Goal: Transaction & Acquisition: Purchase product/service

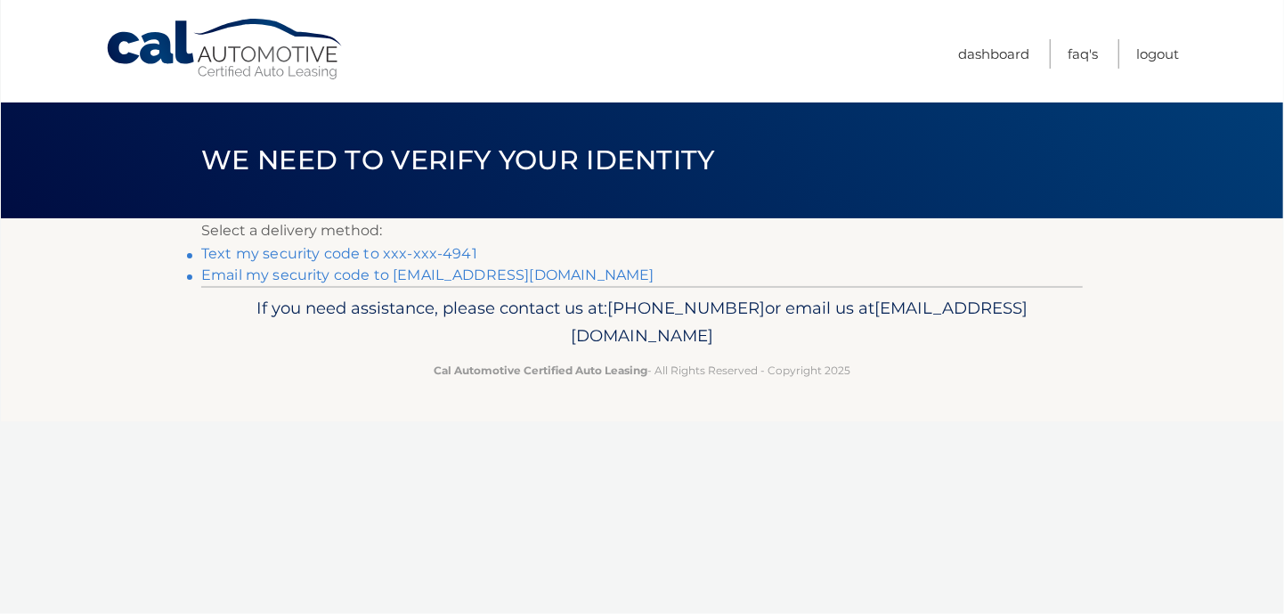
click at [292, 274] on link "Email my security code to [EMAIL_ADDRESS][DOMAIN_NAME]" at bounding box center [427, 274] width 453 height 17
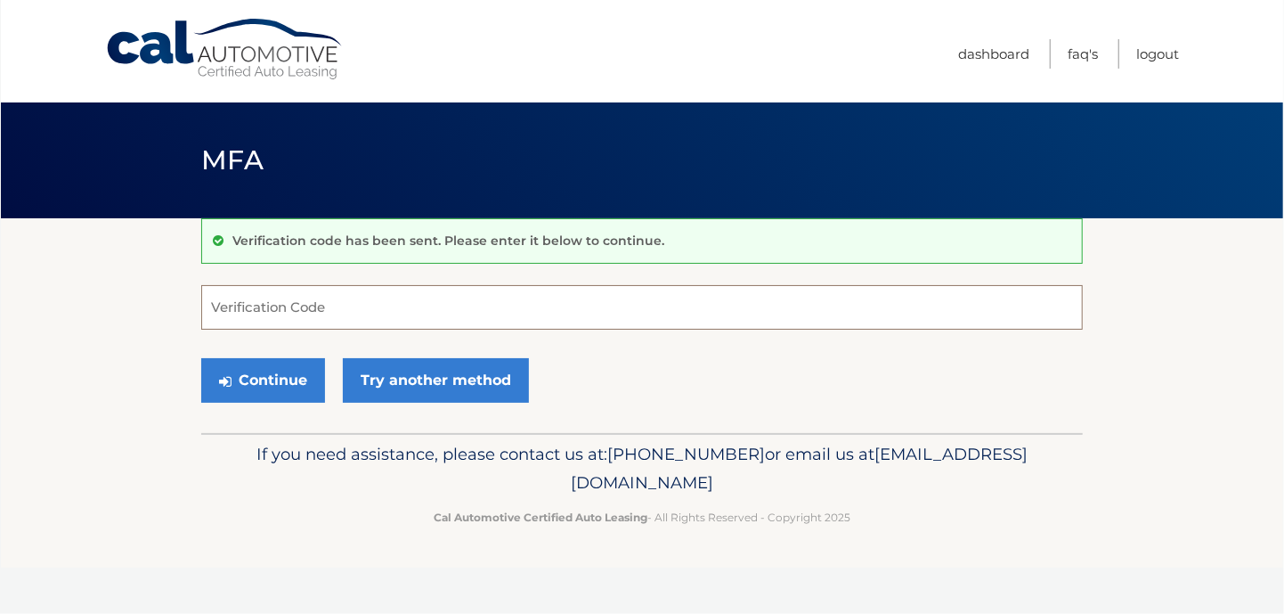
click at [384, 305] on input "Verification Code" at bounding box center [642, 307] width 882 height 45
paste input "798699"
click at [267, 387] on button "Continue" at bounding box center [263, 380] width 124 height 45
click at [307, 311] on input "798699" at bounding box center [642, 307] width 882 height 45
type input "798699"
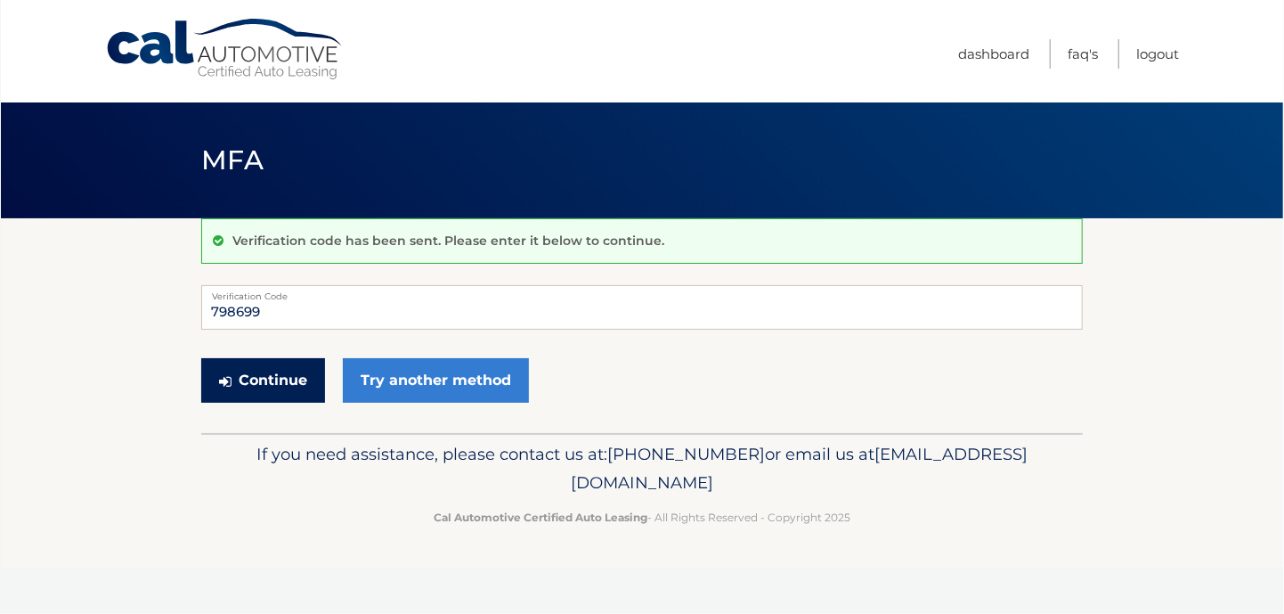
click at [258, 378] on button "Continue" at bounding box center [263, 380] width 124 height 45
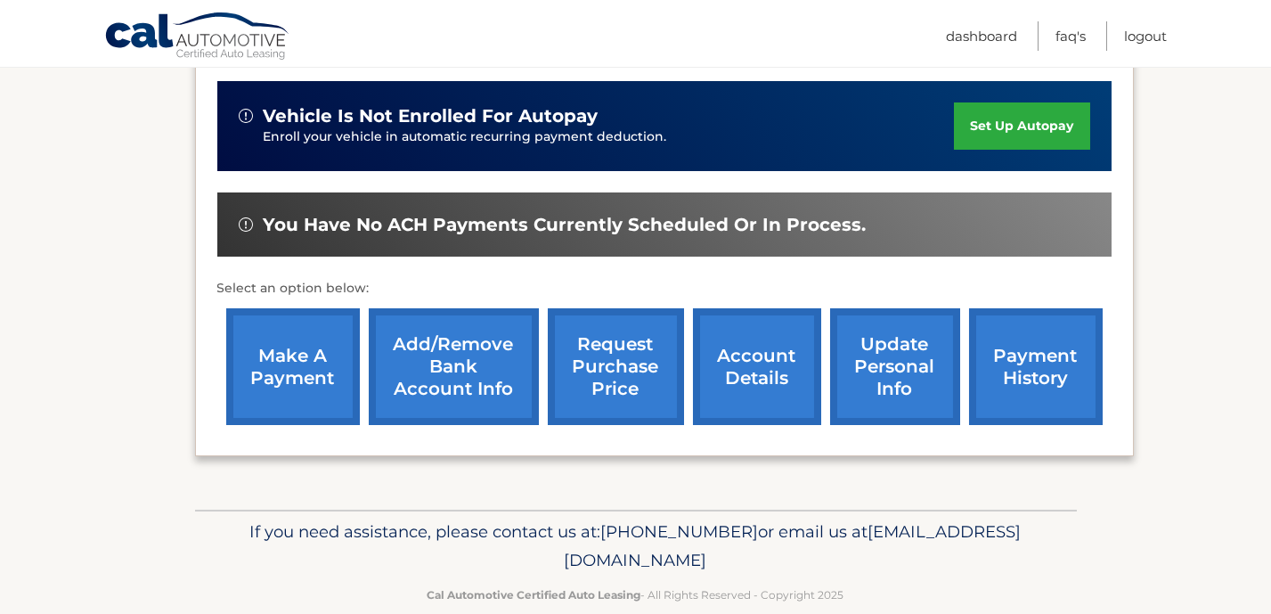
scroll to position [445, 0]
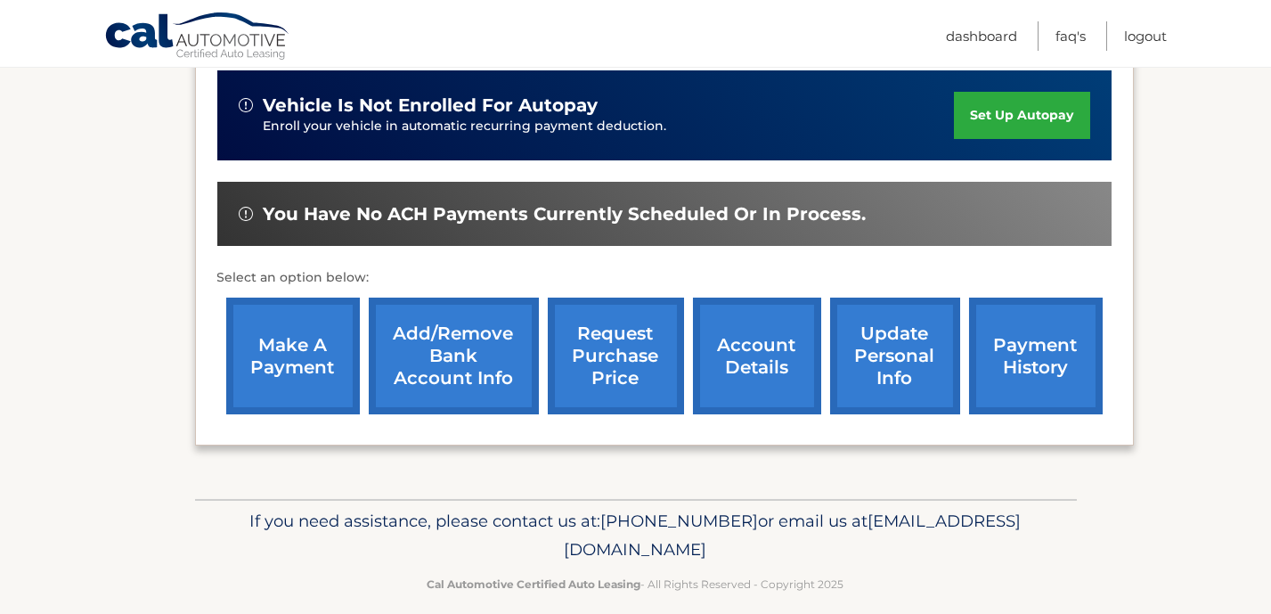
click at [303, 359] on link "make a payment" at bounding box center [293, 356] width 134 height 117
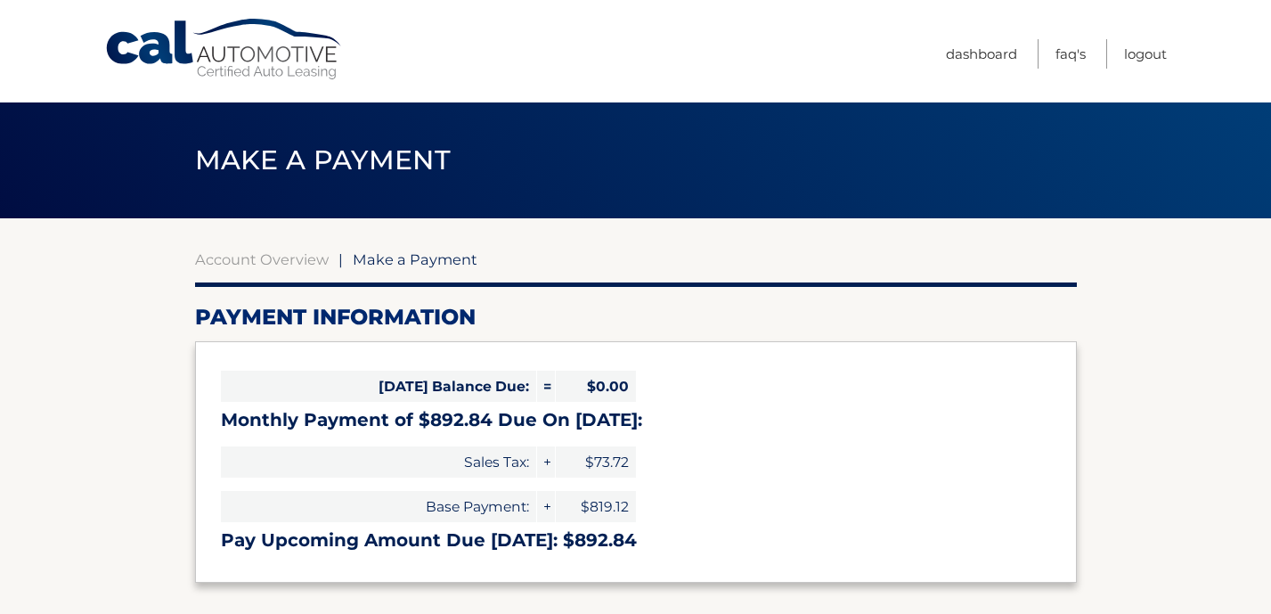
select select "MDc4YTA2NmEtYTg5MS00ZTQ1LTkwZjEtZTQ5MWI3NDViMDU2"
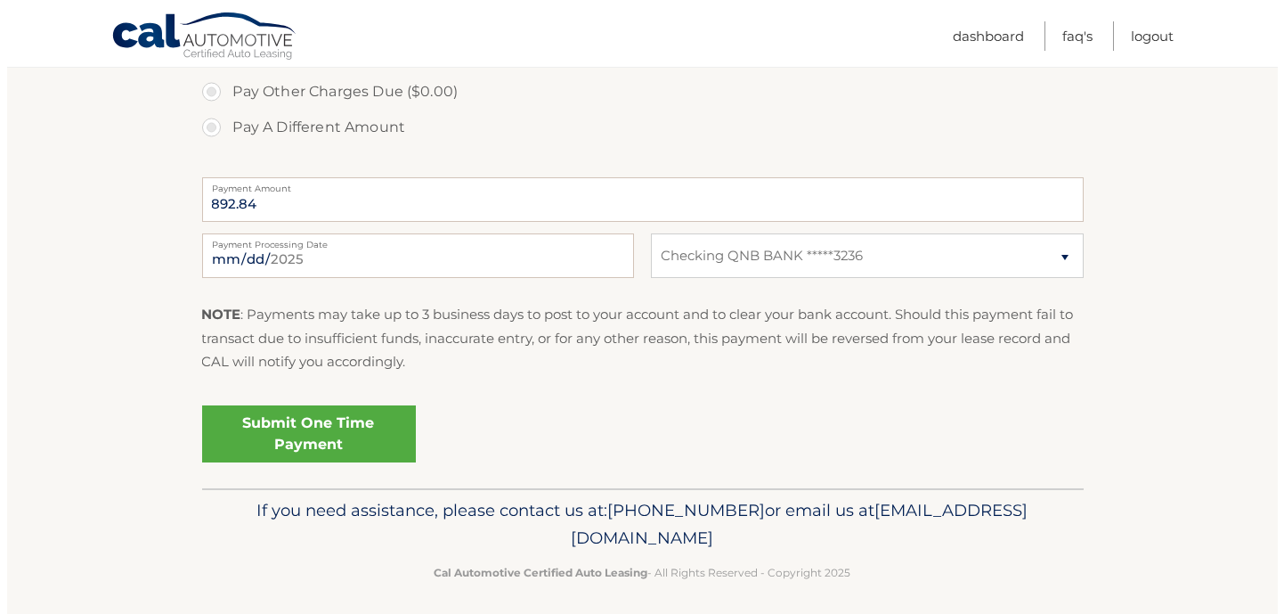
scroll to position [657, 0]
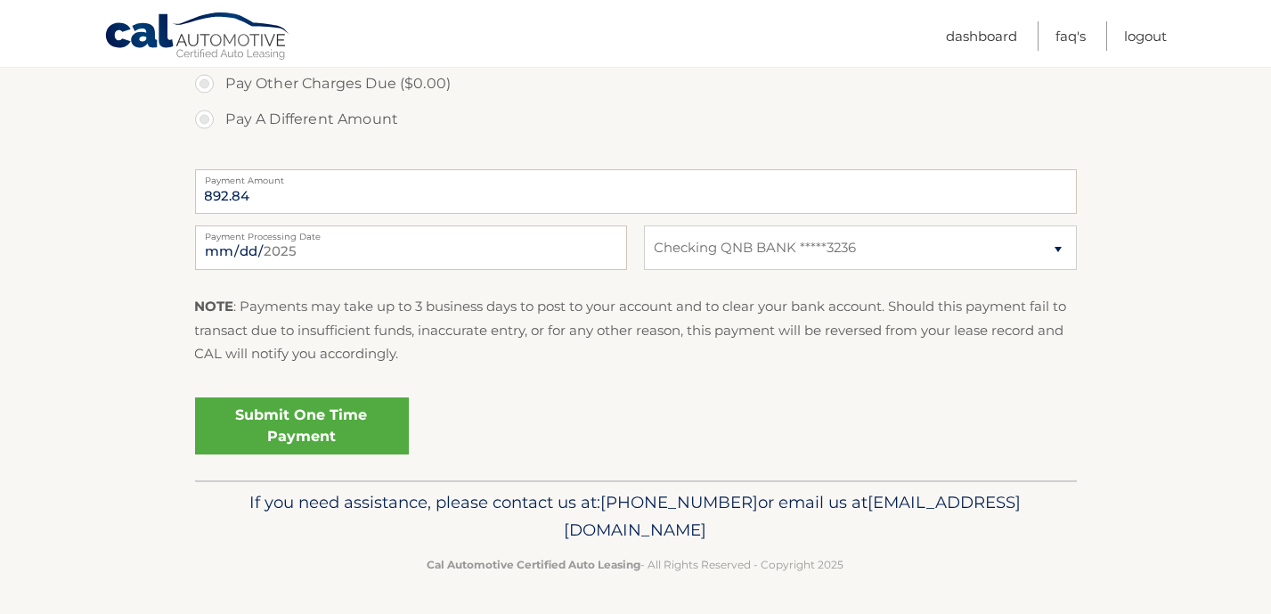
click at [289, 424] on link "Submit One Time Payment" at bounding box center [302, 425] width 214 height 57
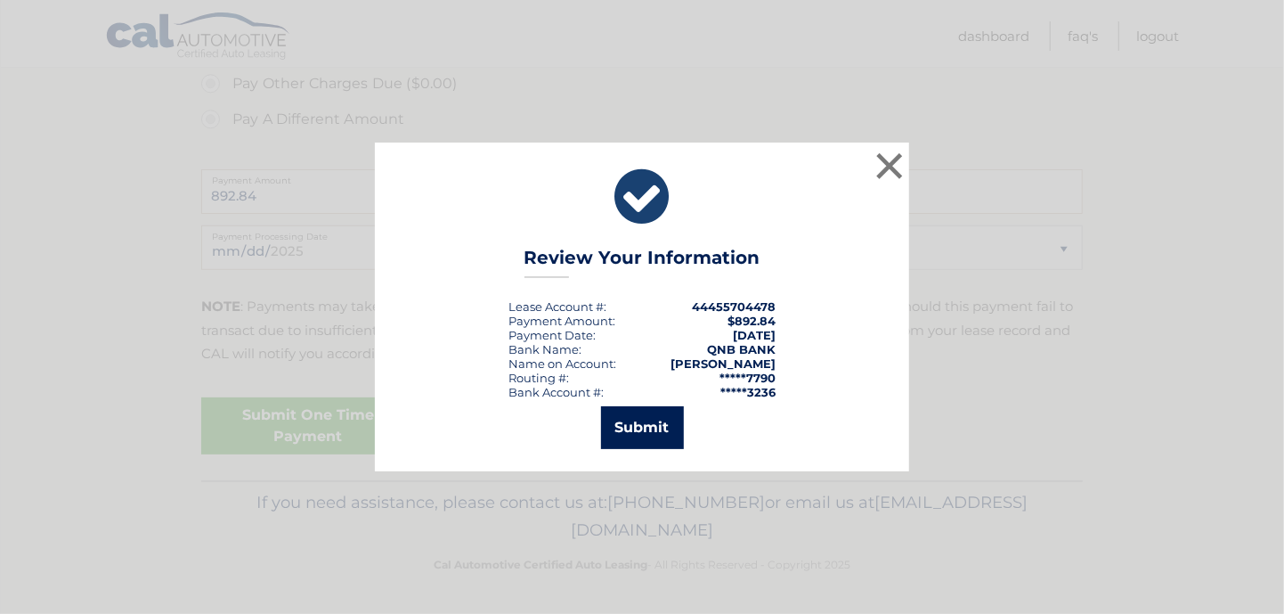
click at [647, 422] on button "Submit" at bounding box center [642, 427] width 83 height 43
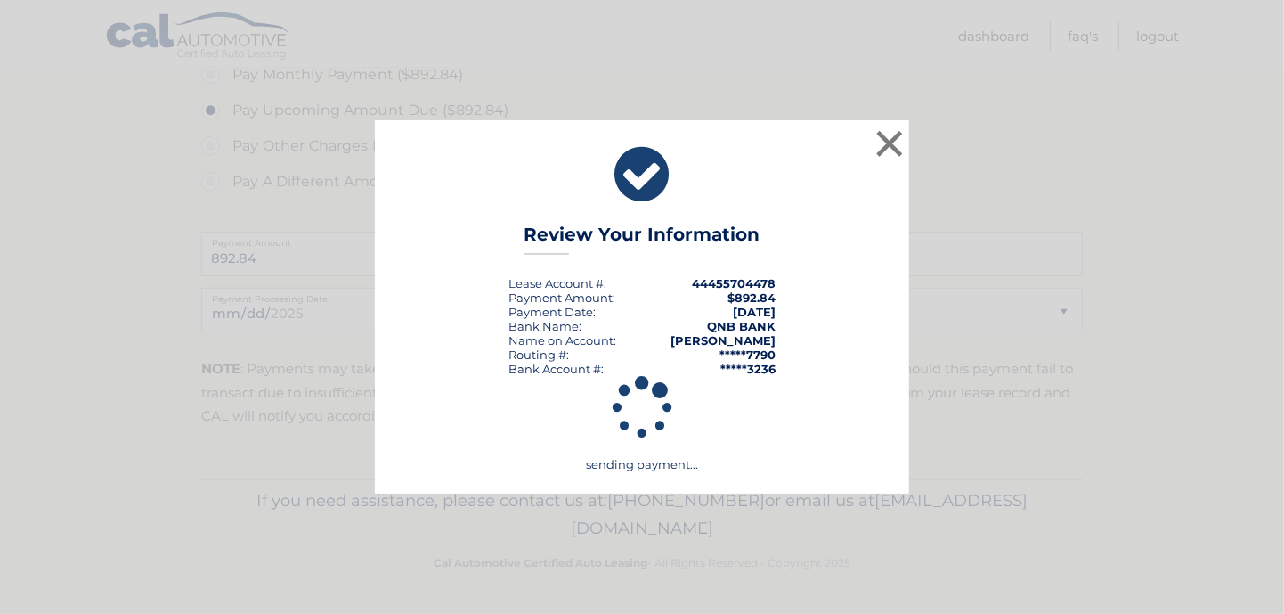
scroll to position [593, 0]
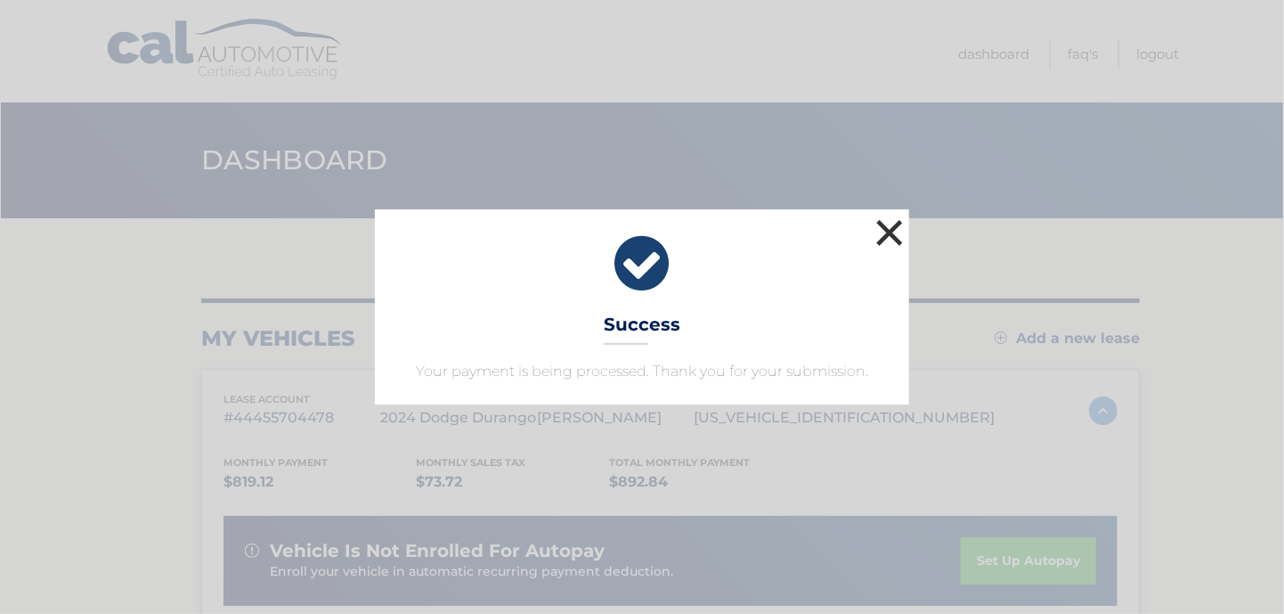
click at [893, 233] on button "×" at bounding box center [890, 233] width 36 height 36
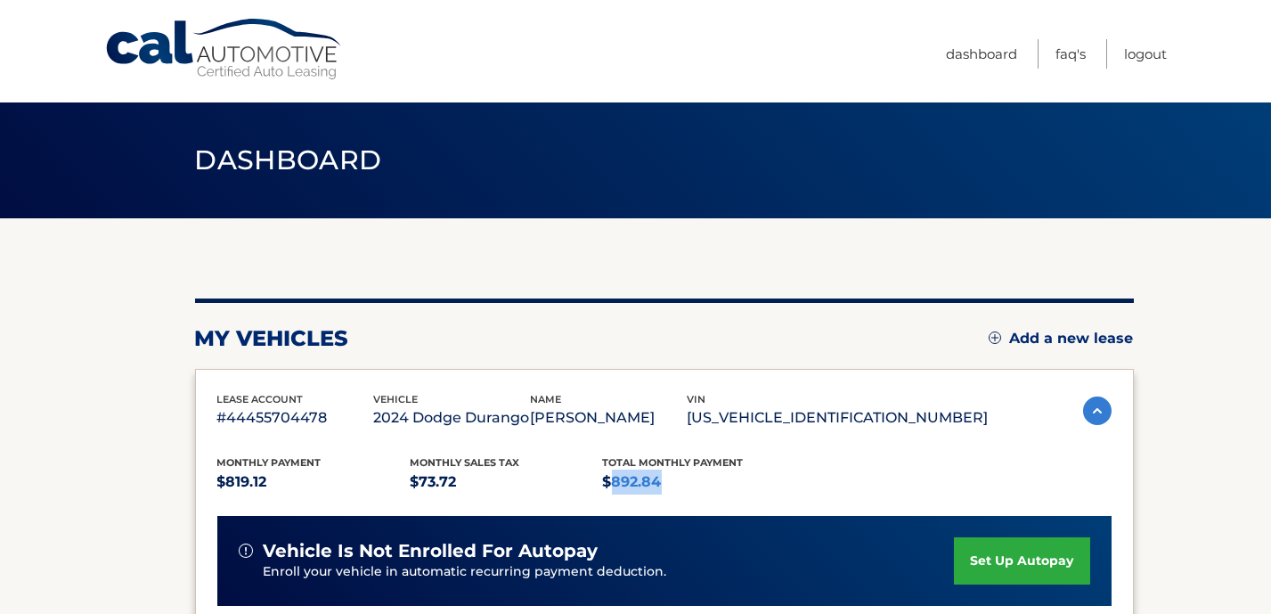
drag, startPoint x: 608, startPoint y: 480, endPoint x: 634, endPoint y: 486, distance: 26.6
click at [661, 486] on p "$892.84" at bounding box center [699, 481] width 193 height 25
copy p "892.84"
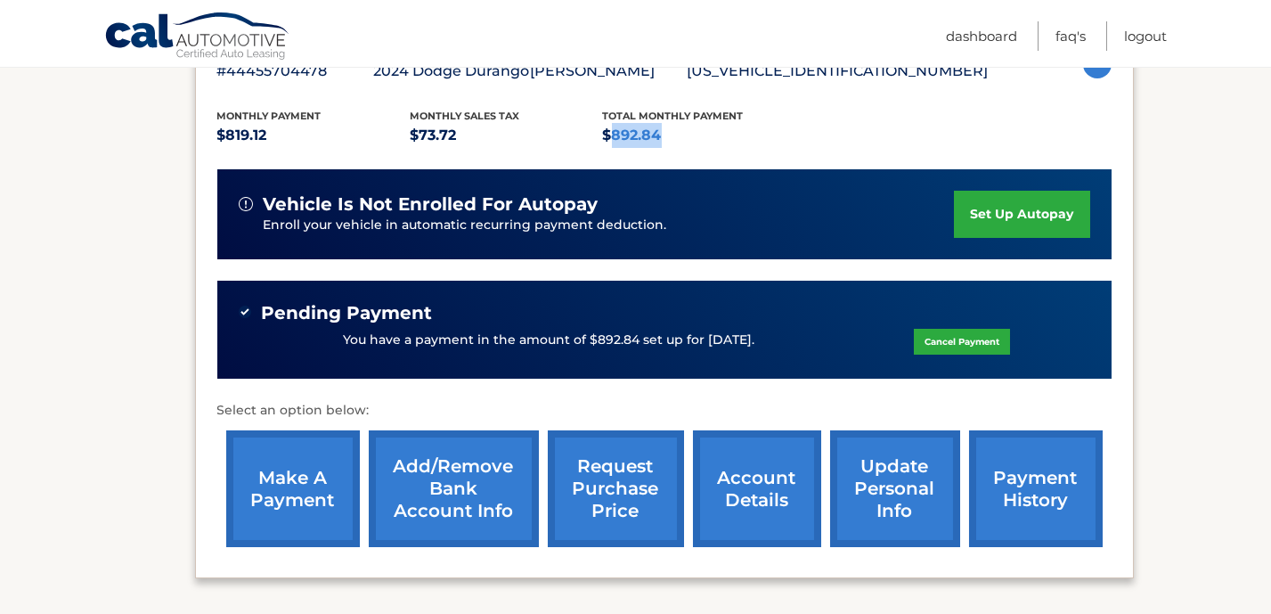
scroll to position [356, 0]
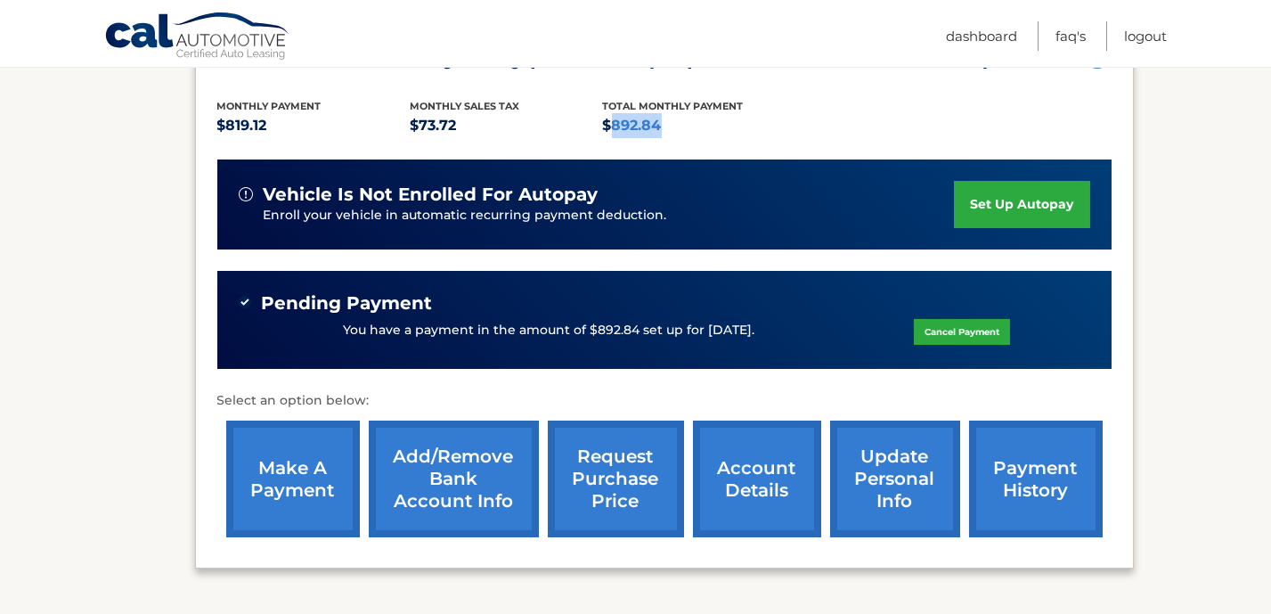
click at [744, 477] on link "account details" at bounding box center [757, 478] width 128 height 117
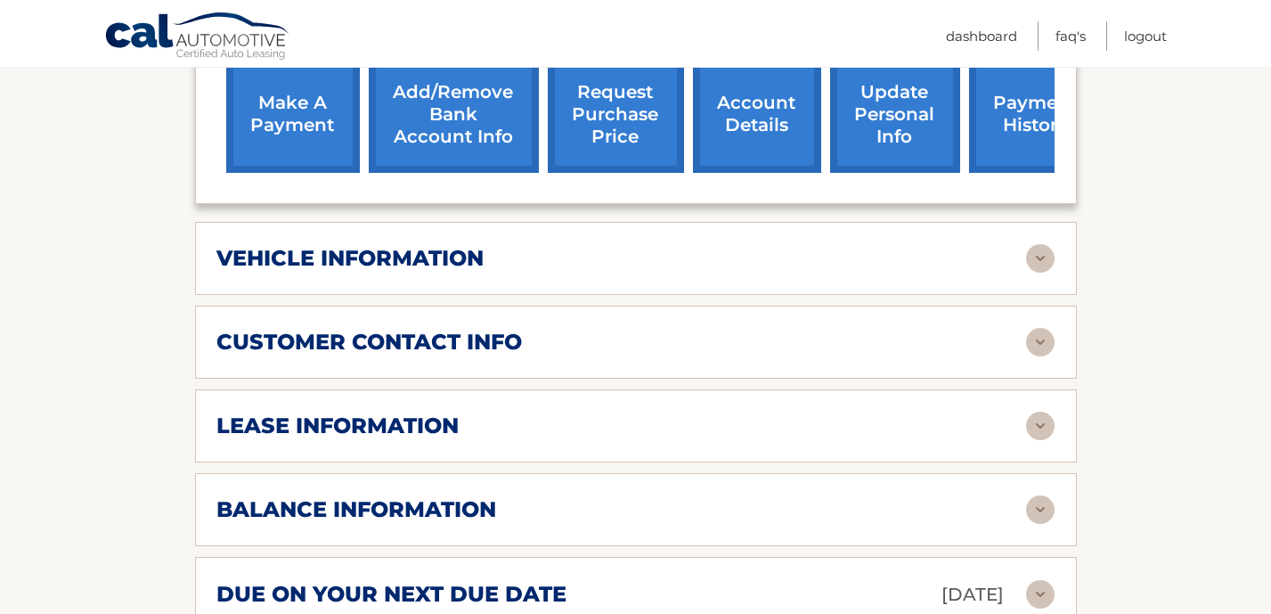
scroll to position [802, 0]
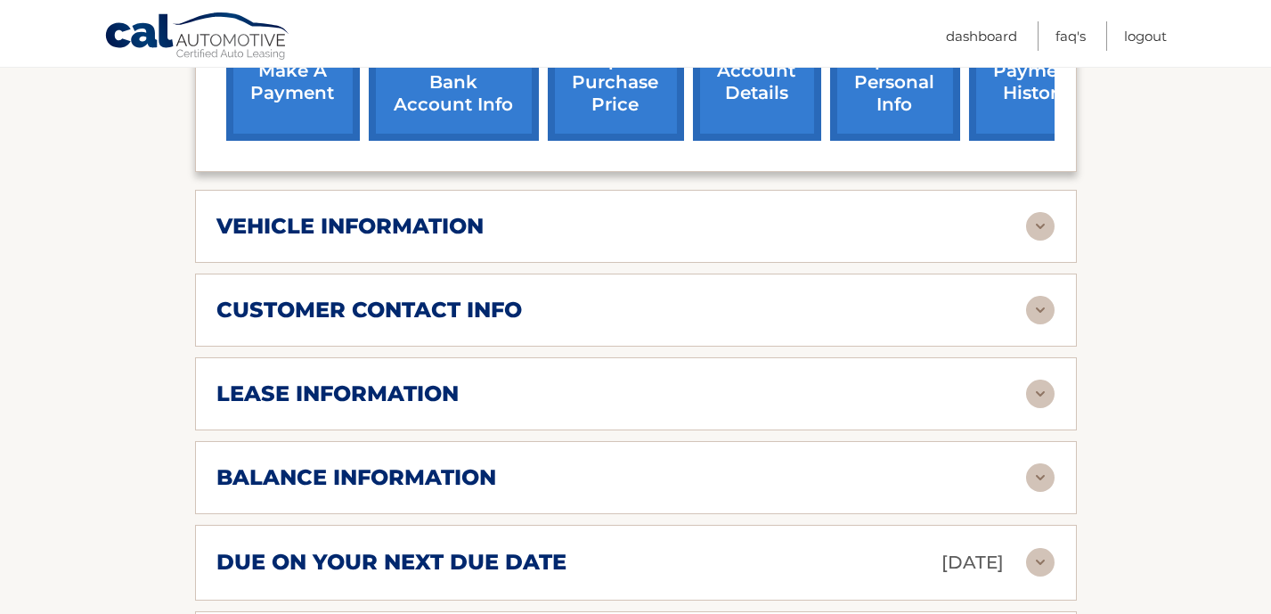
click at [1043, 463] on img at bounding box center [1040, 477] width 29 height 29
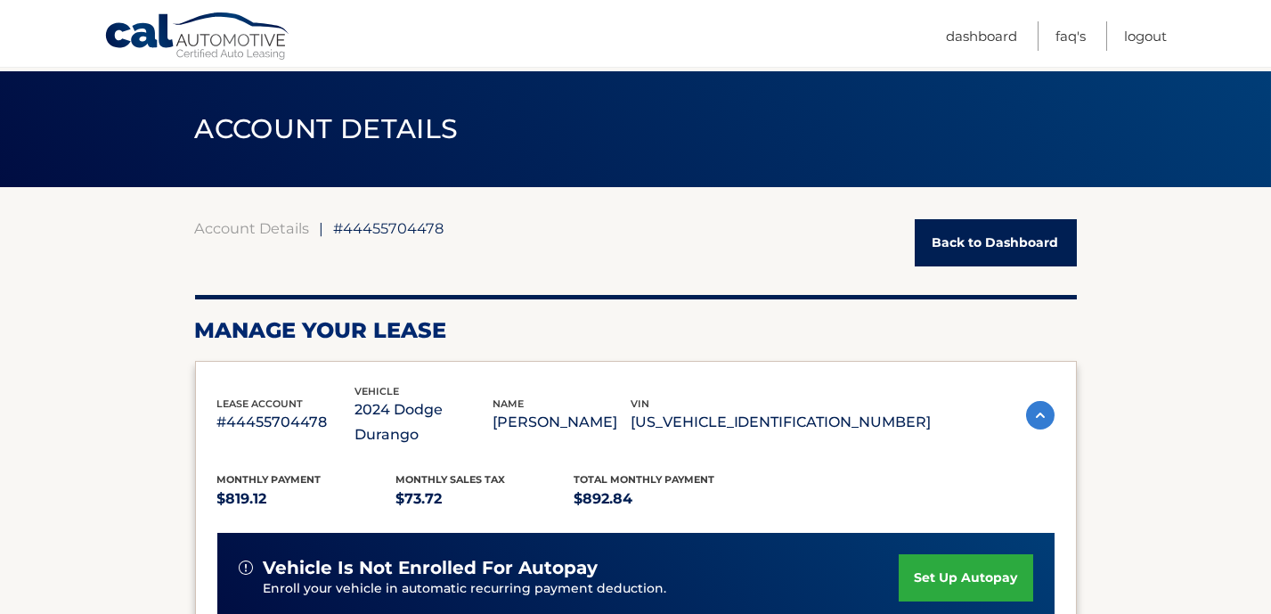
scroll to position [0, 0]
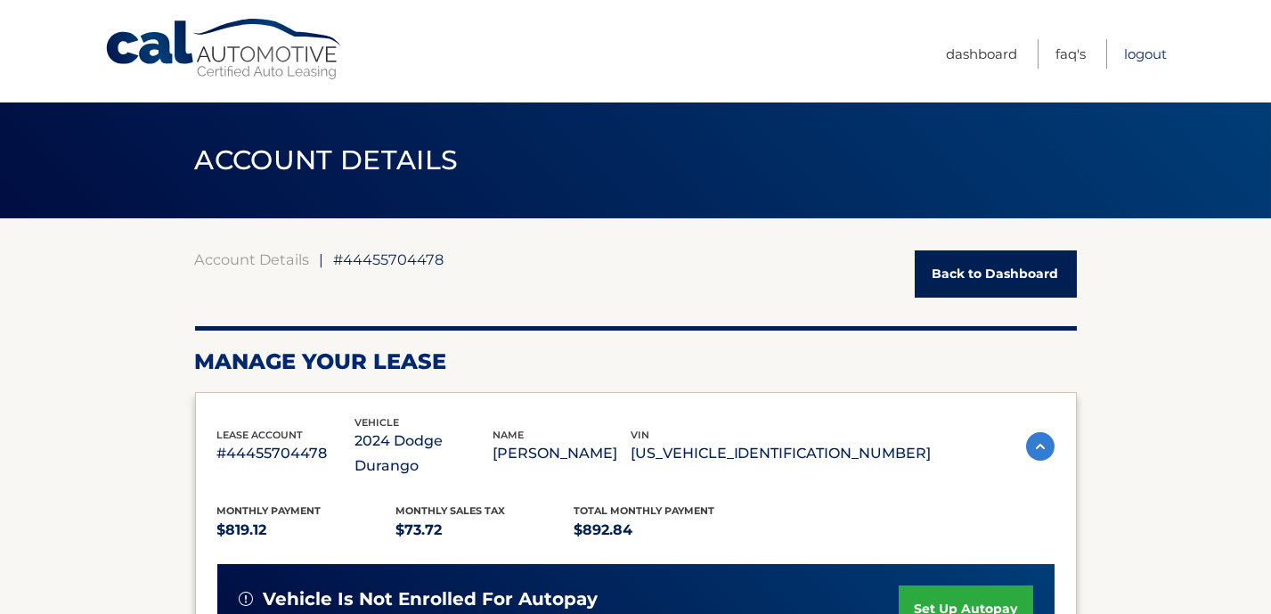
click at [1158, 51] on link "Logout" at bounding box center [1145, 53] width 43 height 29
